Goal: Task Accomplishment & Management: Use online tool/utility

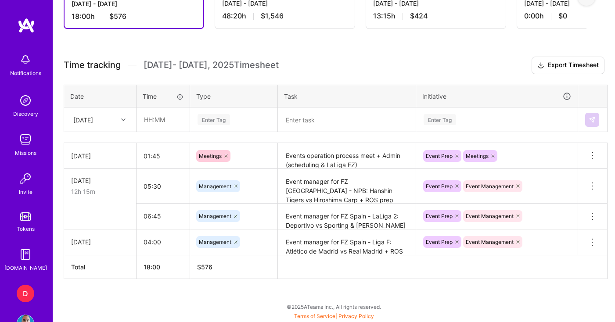
scroll to position [283, 0]
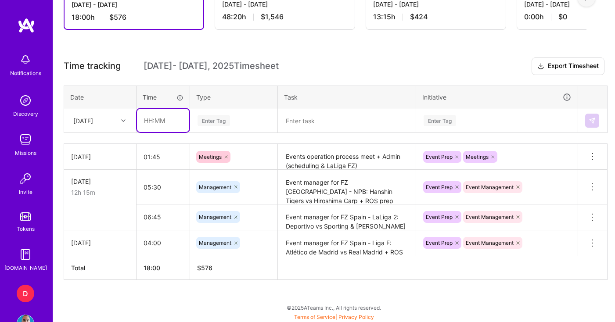
click at [147, 121] on input "text" at bounding box center [163, 120] width 52 height 23
click at [151, 121] on input "05:00" at bounding box center [163, 120] width 52 height 23
click at [149, 121] on input "05:00" at bounding box center [163, 120] width 52 height 23
click at [151, 121] on input "05:00" at bounding box center [163, 120] width 52 height 23
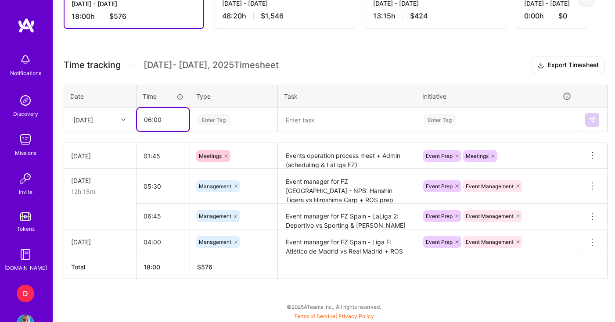
type input "06:00"
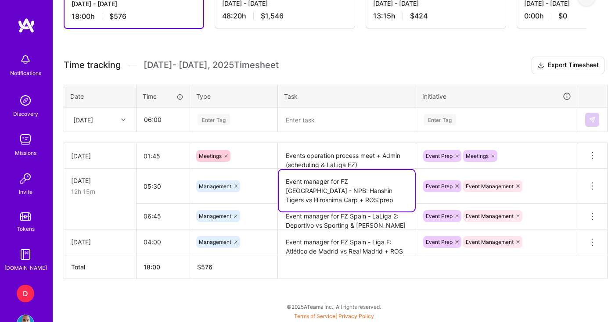
drag, startPoint x: 319, startPoint y: 199, endPoint x: 280, endPoint y: 181, distance: 43.4
click at [280, 181] on textarea "Event manager for FZ [GEOGRAPHIC_DATA] - NPB: Hanshin Tigers vs Hiroshima Carp …" at bounding box center [347, 191] width 136 height 42
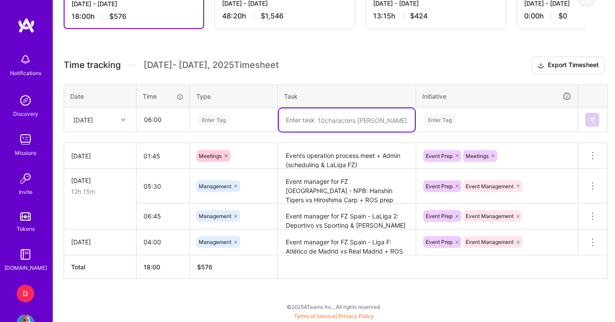
click at [317, 122] on textarea at bounding box center [347, 119] width 136 height 23
paste textarea "Event manager for FZ [GEOGRAPHIC_DATA] - NPB: Hanshin Tigers vs Hiroshima Carp …"
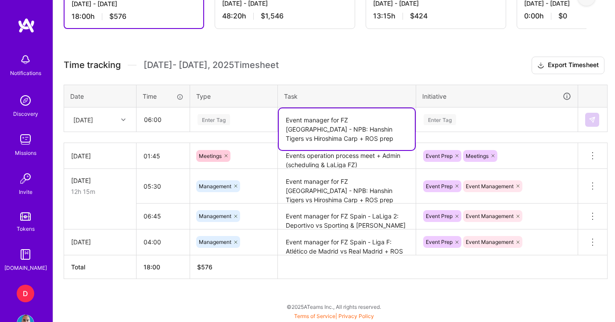
drag, startPoint x: 340, startPoint y: 129, endPoint x: 383, endPoint y: 130, distance: 43.5
click at [383, 130] on textarea "Event manager for FZ [GEOGRAPHIC_DATA] - NPB: Hanshin Tigers vs Hiroshima Carp …" at bounding box center [347, 129] width 136 height 42
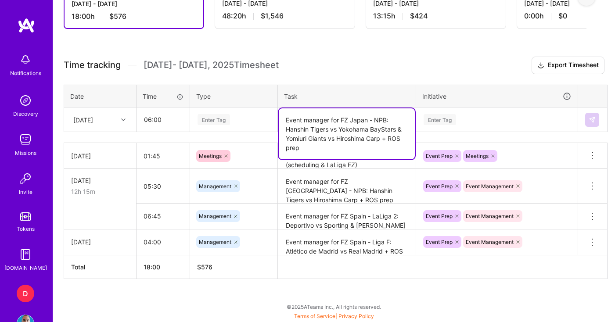
type textarea "Event manager for FZ Japan - NPB: Hanshin Tigers vs Yokohama BayStars & Yomiuri…"
click at [262, 125] on div "Enter Tag" at bounding box center [234, 119] width 74 height 11
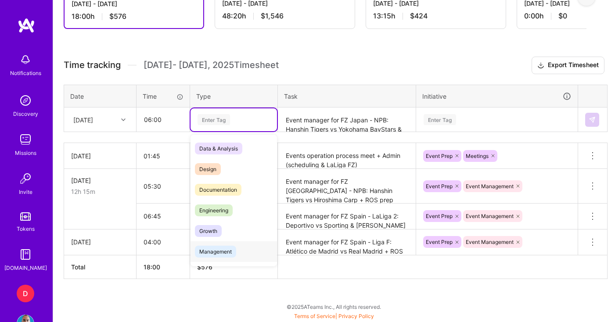
click at [219, 250] on span "Management" at bounding box center [215, 252] width 41 height 12
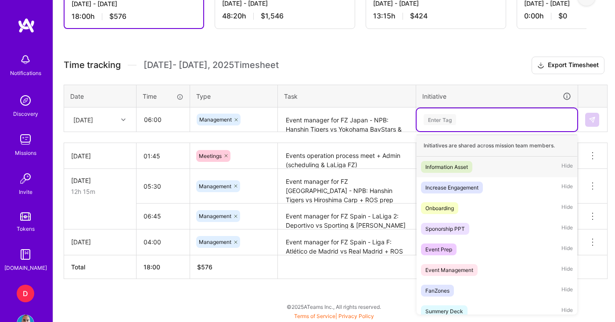
click at [440, 122] on div "Enter Tag" at bounding box center [440, 120] width 33 height 14
click at [461, 268] on div "Event Management" at bounding box center [450, 270] width 48 height 9
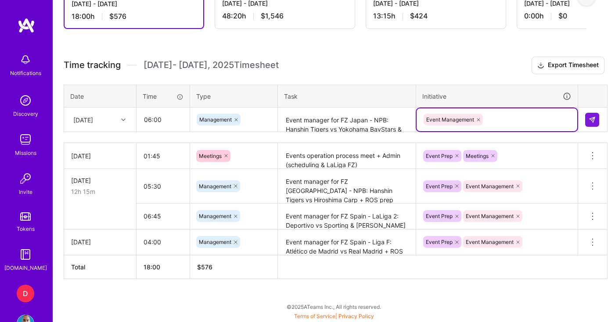
click at [495, 120] on div "Event Management" at bounding box center [497, 120] width 148 height 14
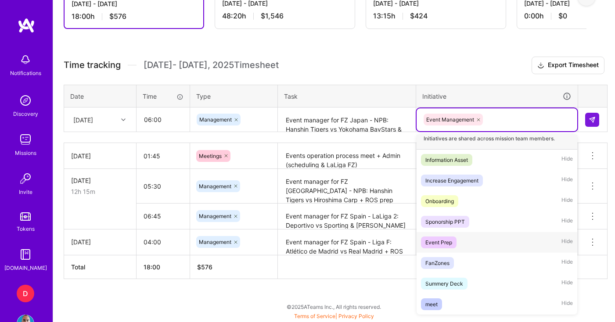
scroll to position [0, 0]
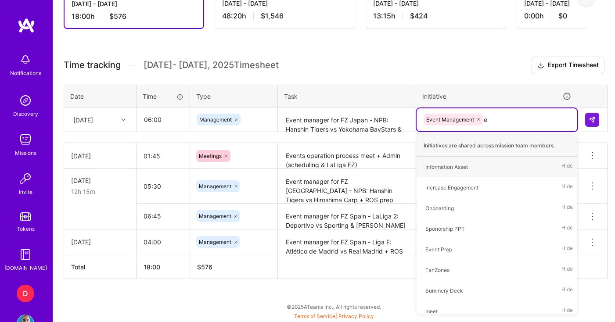
type input "ev"
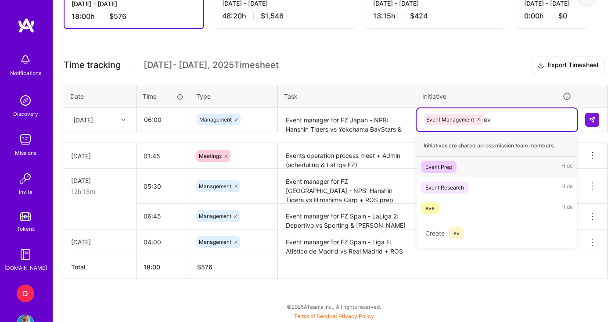
click at [452, 168] on div "Event Prep" at bounding box center [439, 167] width 27 height 9
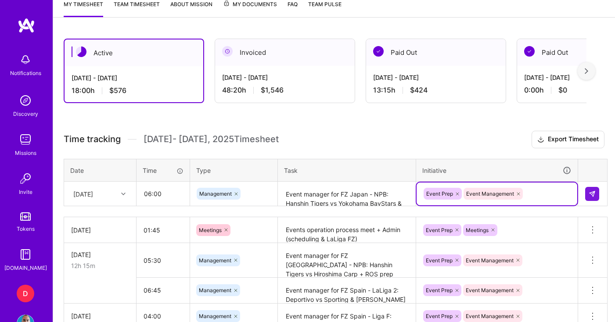
scroll to position [205, 0]
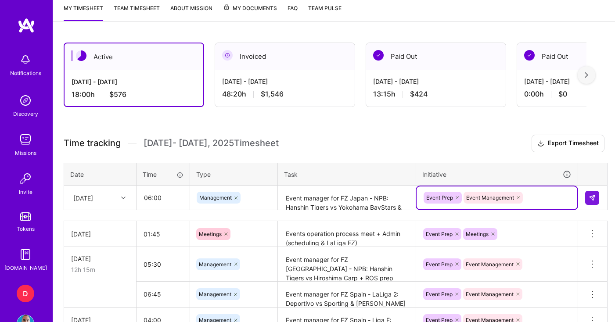
click at [347, 144] on h3 "Time tracking [DATE] - [DATE] Timesheet Export Timesheet" at bounding box center [334, 144] width 541 height 18
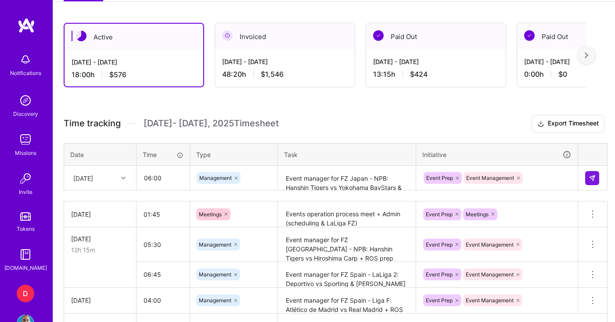
scroll to position [230, 0]
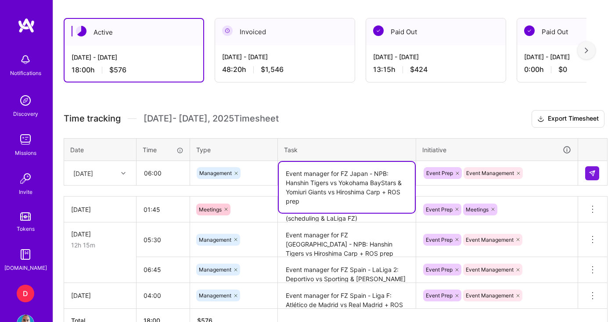
click at [337, 179] on textarea "Event manager for FZ Japan - NPB: Hanshin Tigers vs Yokohama BayStars & Yomiuri…" at bounding box center [347, 187] width 136 height 51
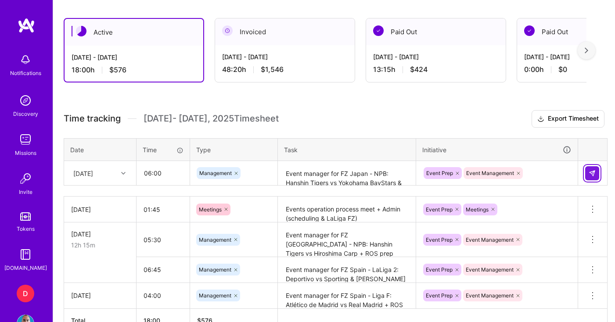
click at [595, 173] on img at bounding box center [592, 173] width 7 height 7
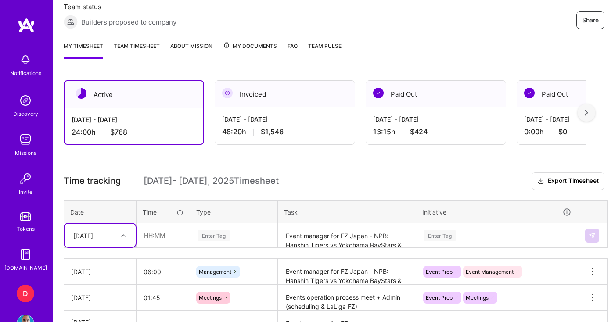
scroll to position [158, 0]
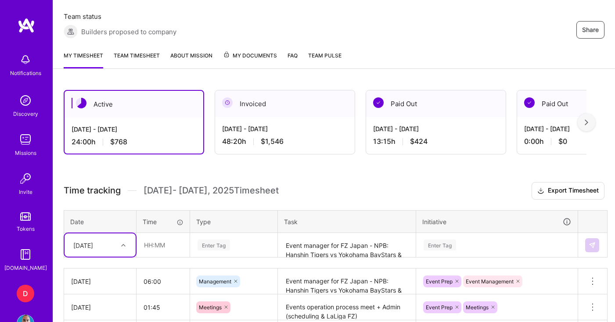
click at [140, 57] on link "Team timesheet" at bounding box center [137, 60] width 46 height 18
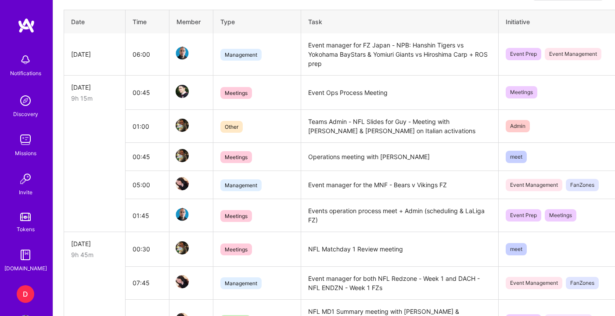
scroll to position [374, 0]
